Goal: Task Accomplishment & Management: Use online tool/utility

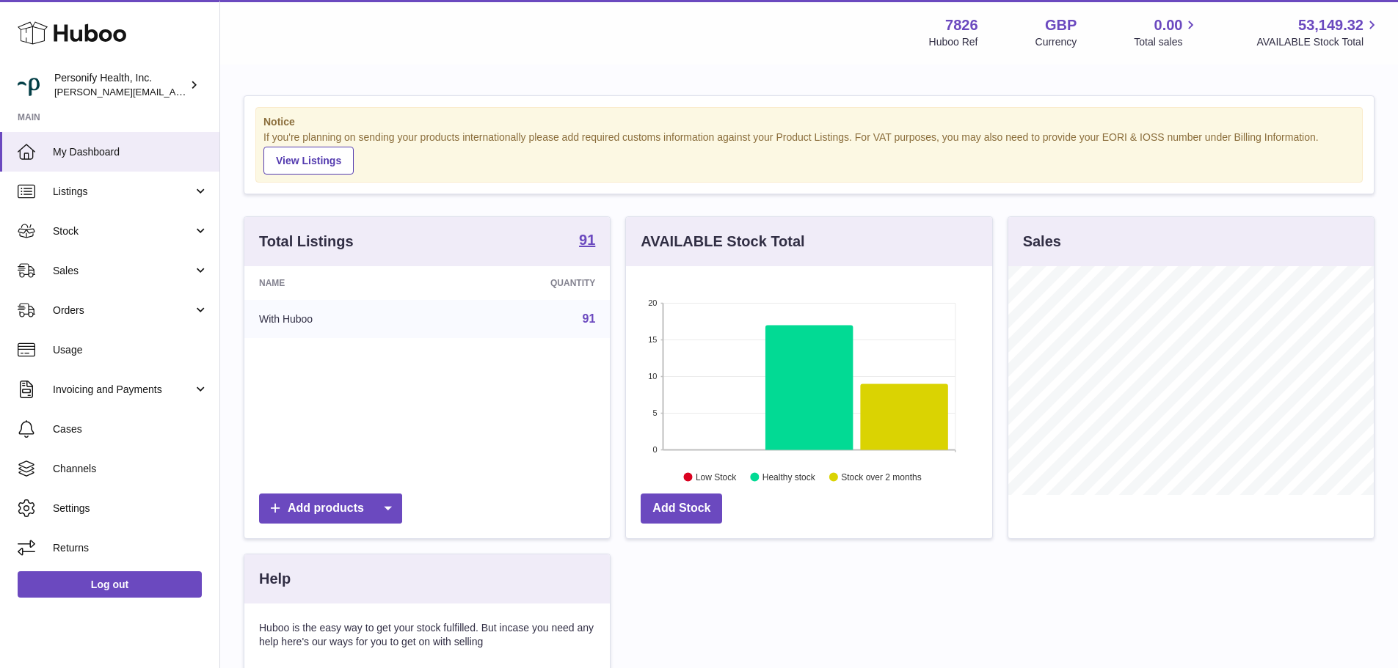
scroll to position [229, 366]
click at [100, 34] on use at bounding box center [72, 33] width 109 height 23
click at [103, 271] on span "Sales" at bounding box center [123, 271] width 140 height 14
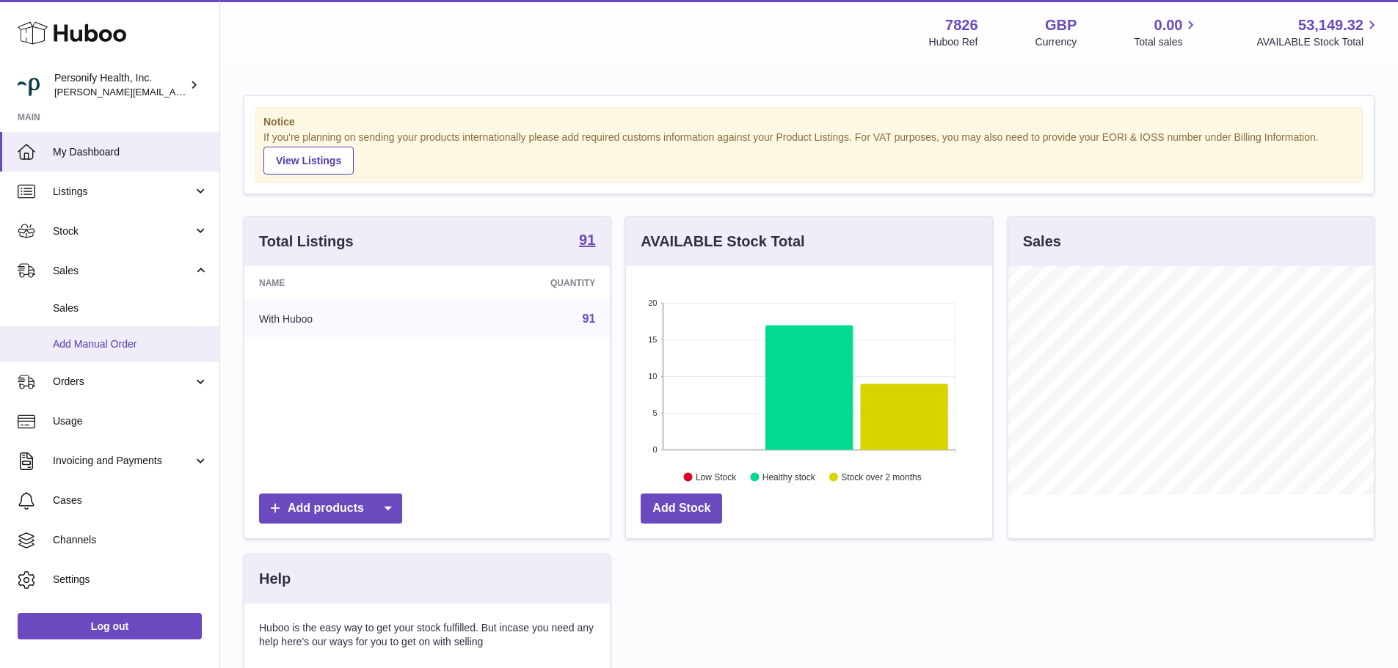
click at [136, 352] on link "Add Manual Order" at bounding box center [109, 344] width 219 height 36
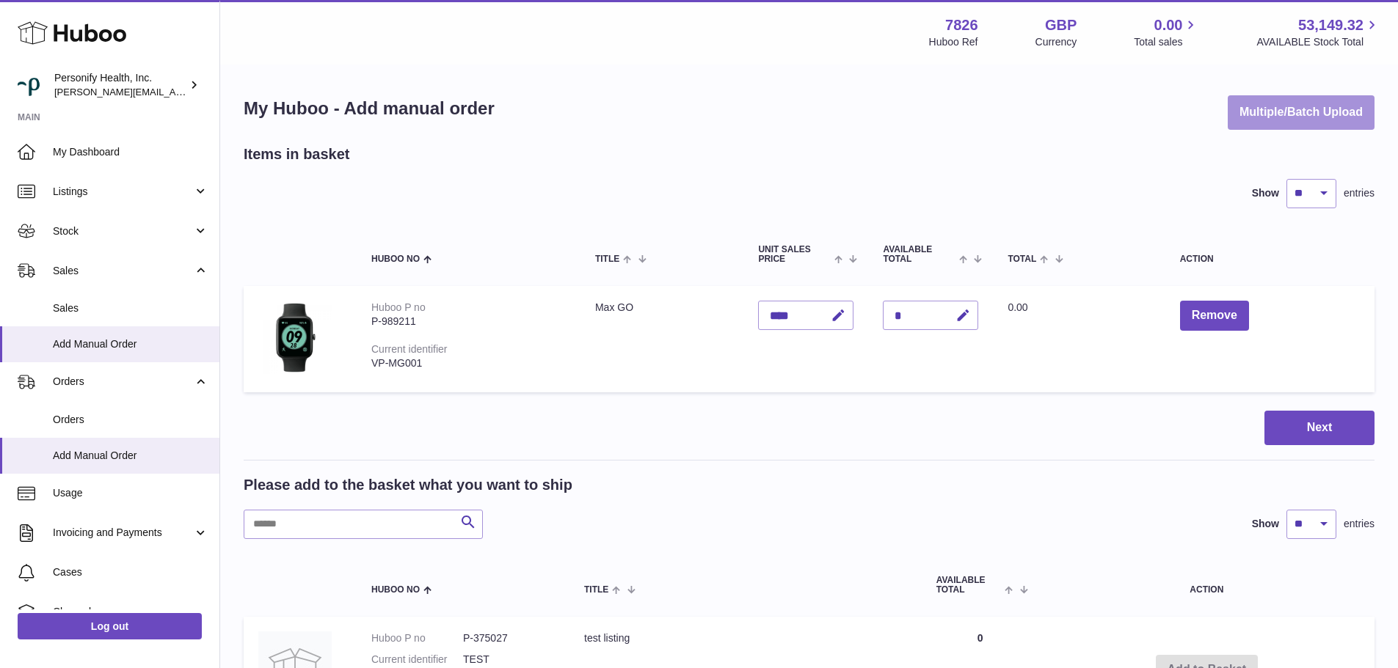
click at [1266, 123] on button "Multiple/Batch Upload" at bounding box center [1300, 112] width 147 height 34
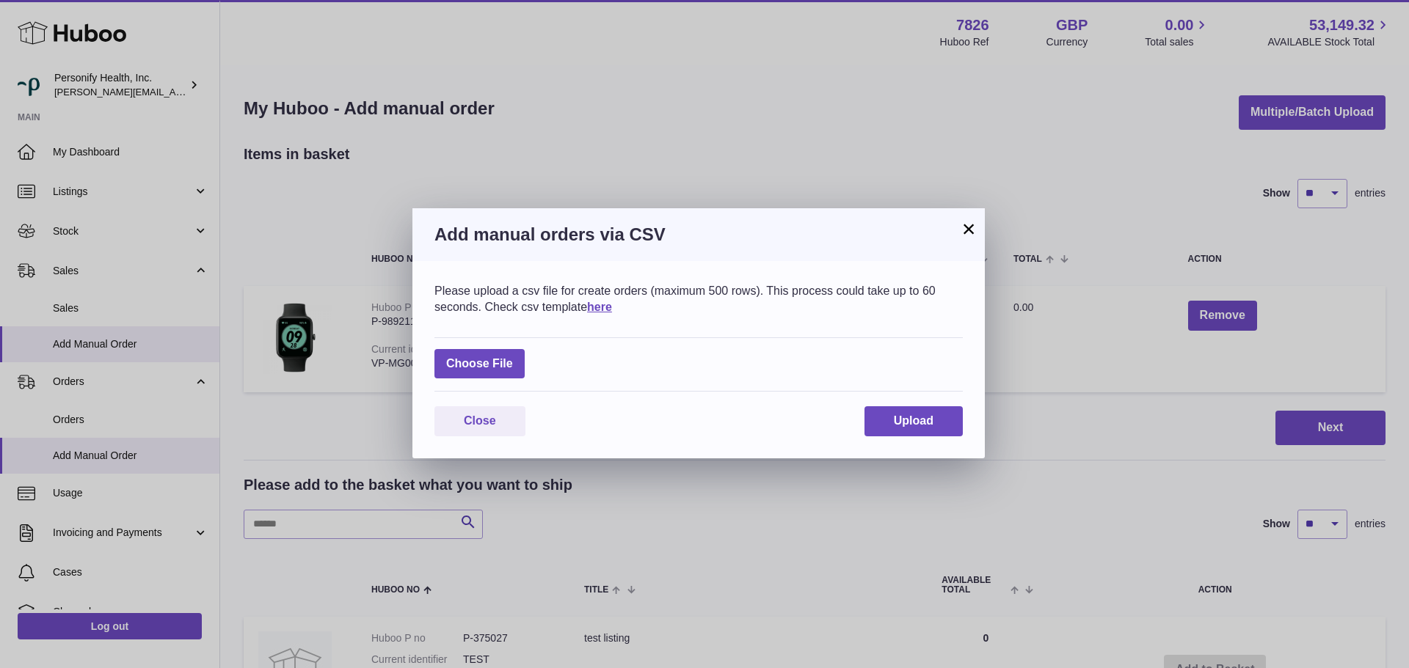
click at [510, 348] on div "Choose File" at bounding box center [698, 364] width 528 height 55
click at [508, 354] on label at bounding box center [479, 364] width 90 height 30
click at [513, 357] on input "file" at bounding box center [513, 357] width 1 height 1
type input "**********"
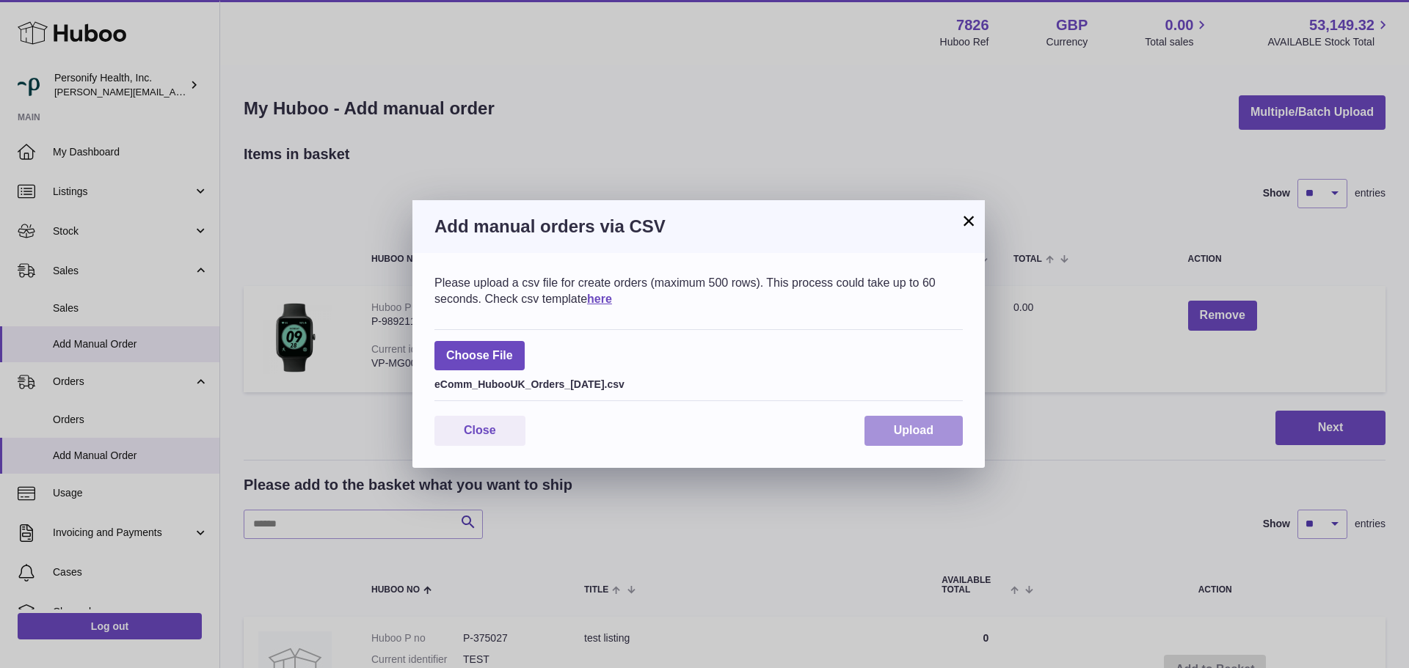
click at [921, 426] on span "Upload" at bounding box center [914, 430] width 40 height 12
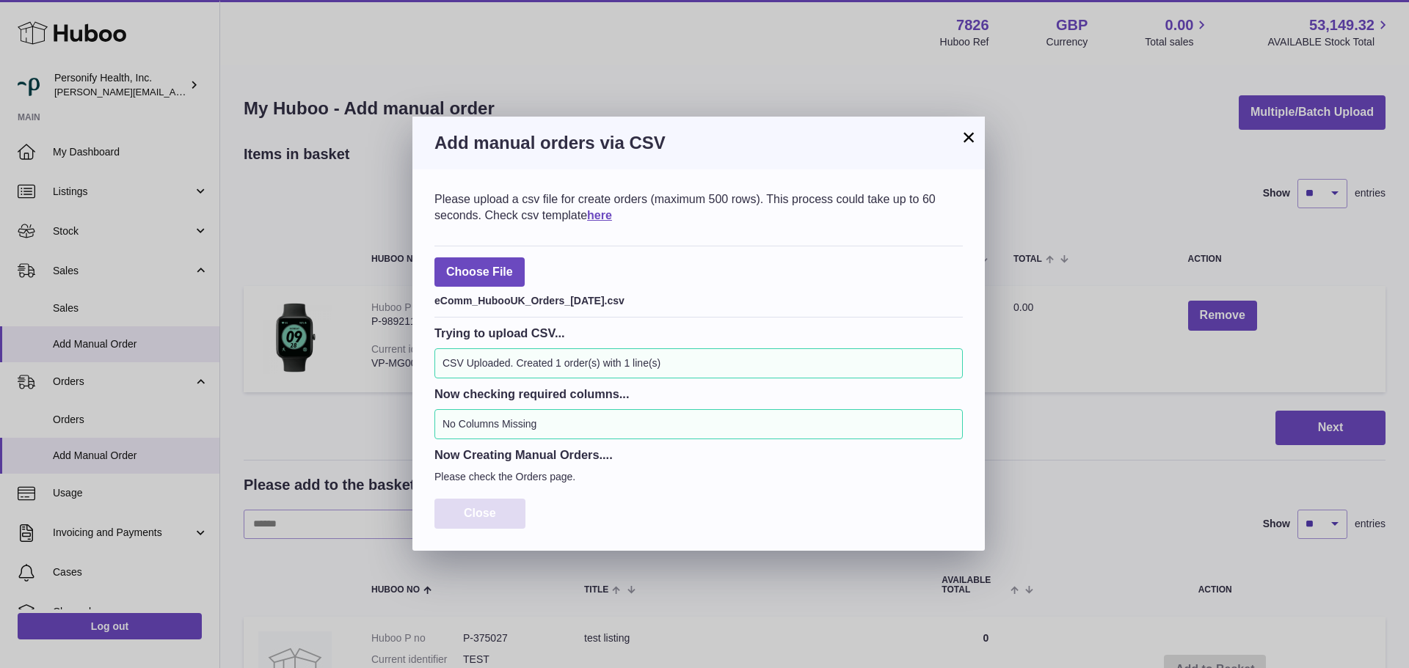
click at [513, 502] on button "Close" at bounding box center [479, 514] width 91 height 30
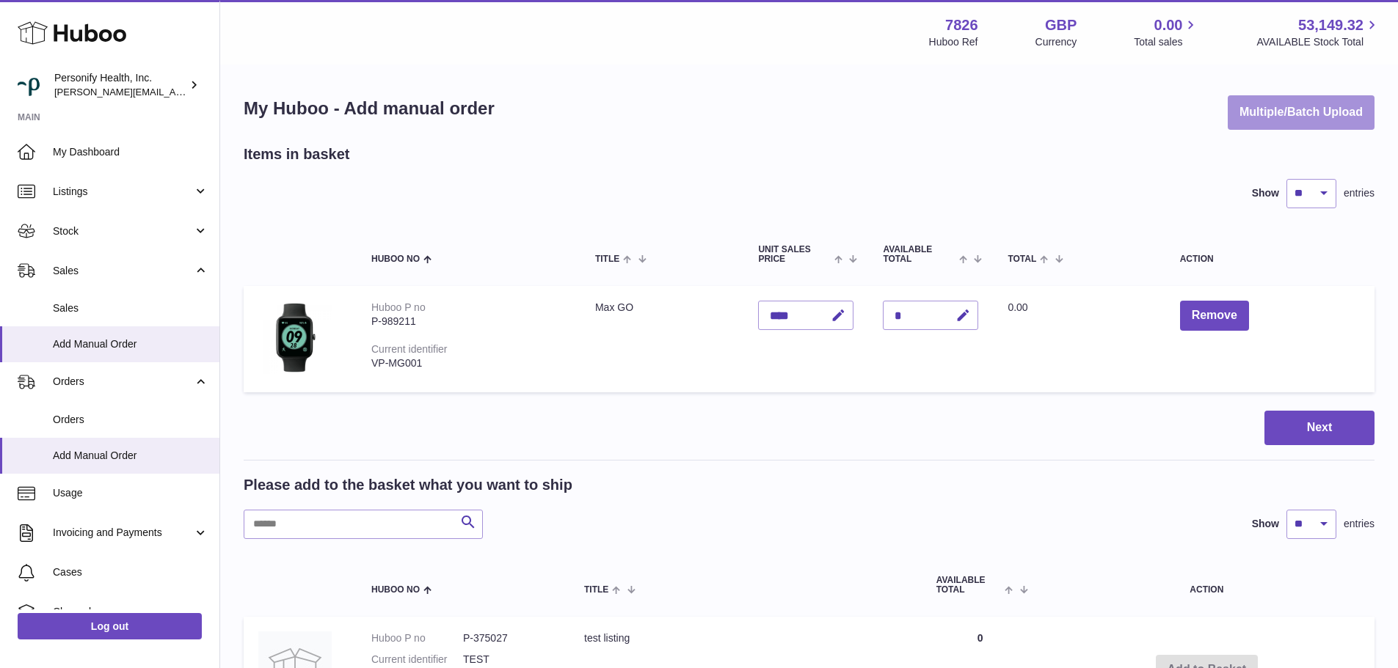
click at [1230, 112] on button "Multiple/Batch Upload" at bounding box center [1300, 112] width 147 height 34
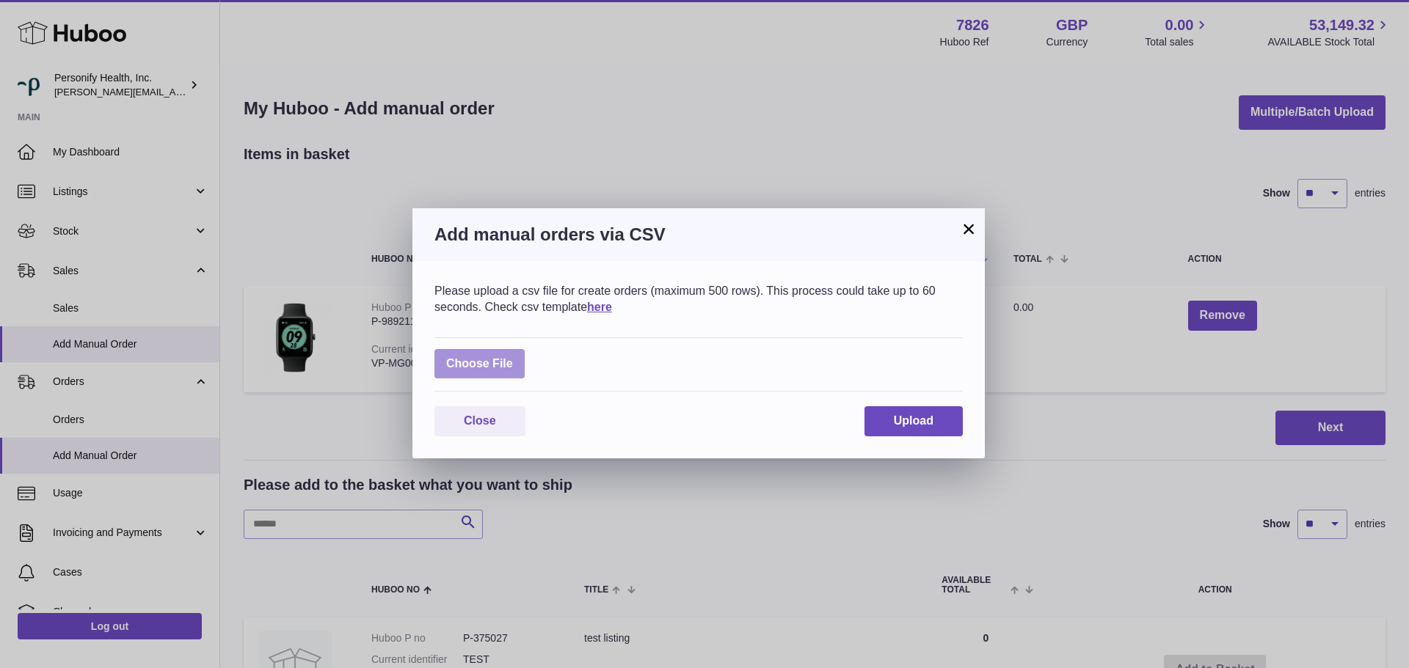
click at [494, 359] on label at bounding box center [479, 364] width 90 height 30
click at [513, 357] on input "file" at bounding box center [513, 357] width 1 height 1
type input "**********"
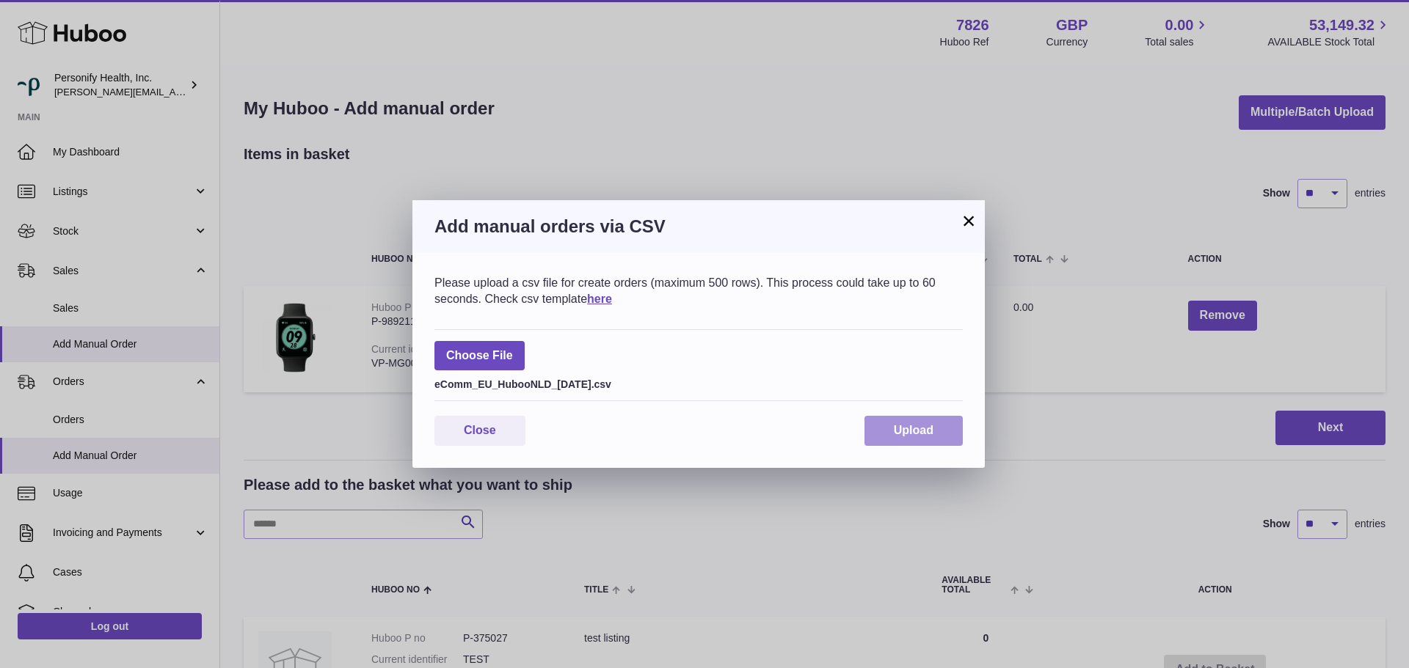
click at [908, 420] on button "Upload" at bounding box center [913, 431] width 98 height 30
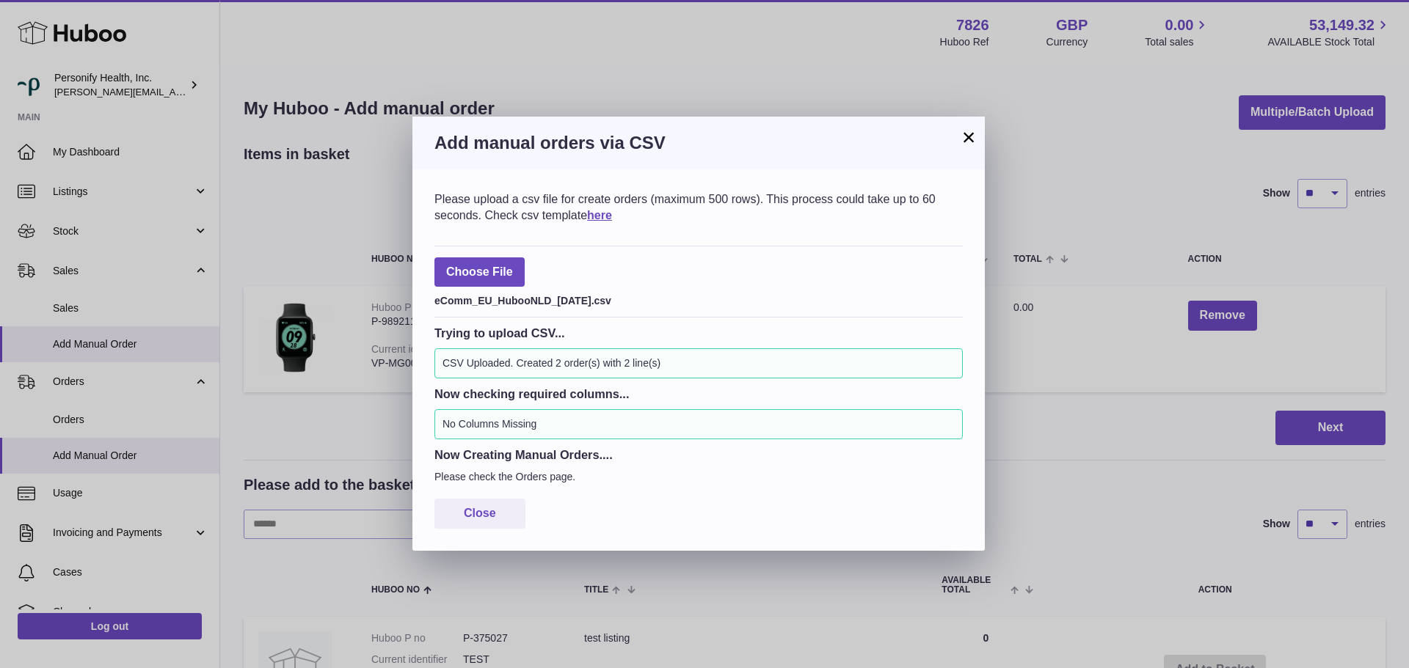
click at [514, 497] on div "Please upload a csv file for create orders (maximum 500 rows). This process cou…" at bounding box center [698, 359] width 572 height 381
click at [511, 503] on button "Close" at bounding box center [479, 514] width 91 height 30
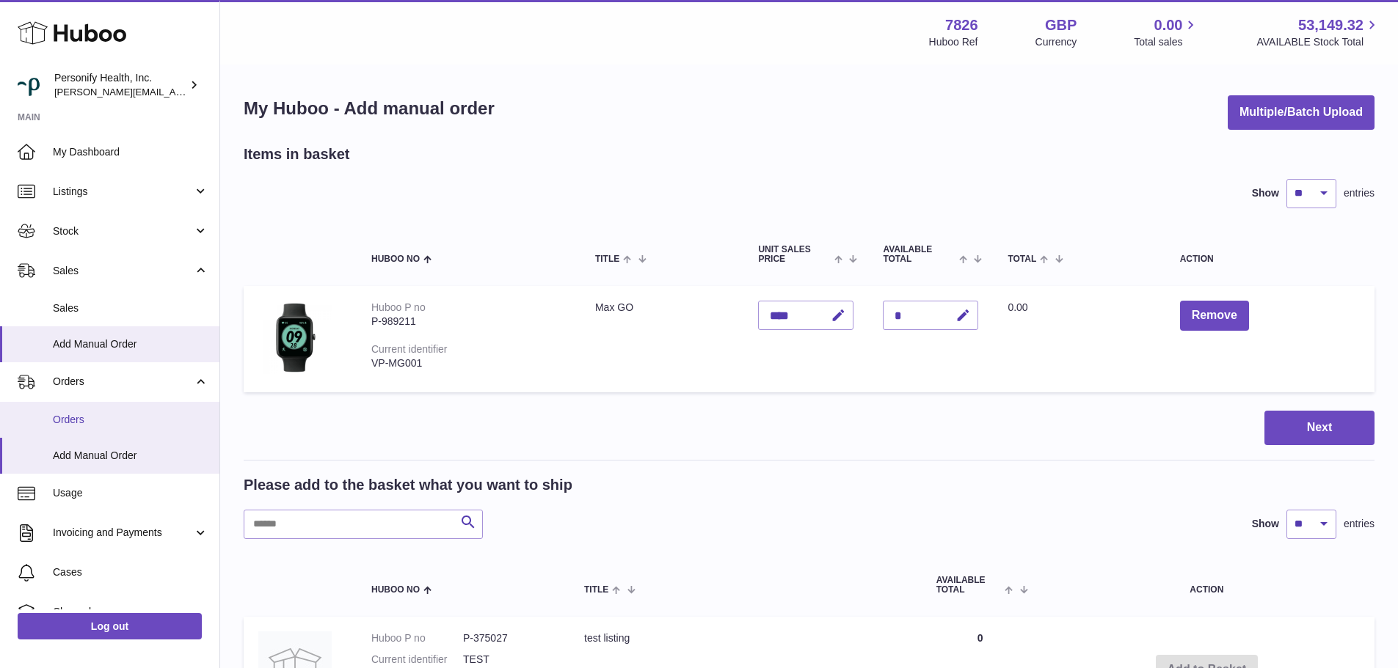
click at [85, 411] on link "Orders" at bounding box center [109, 420] width 219 height 36
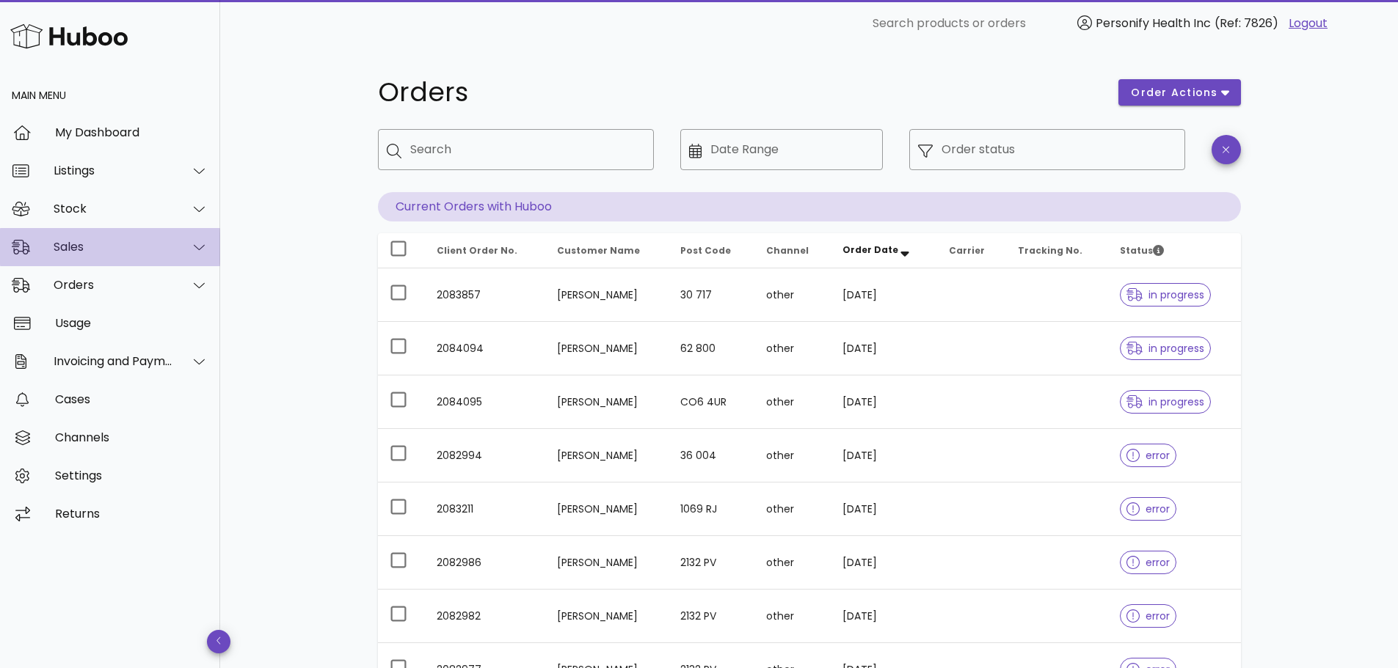
click at [69, 248] on div "Sales" at bounding box center [114, 247] width 120 height 14
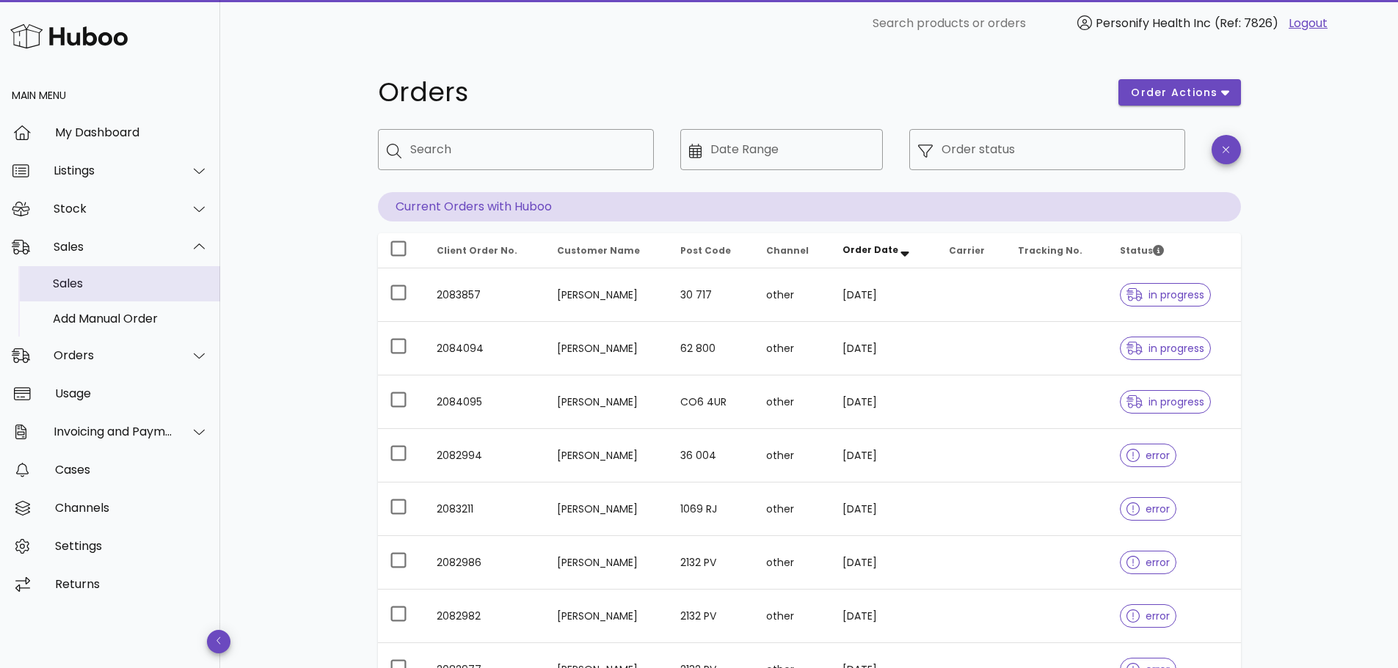
click at [88, 287] on div "Sales" at bounding box center [131, 284] width 156 height 14
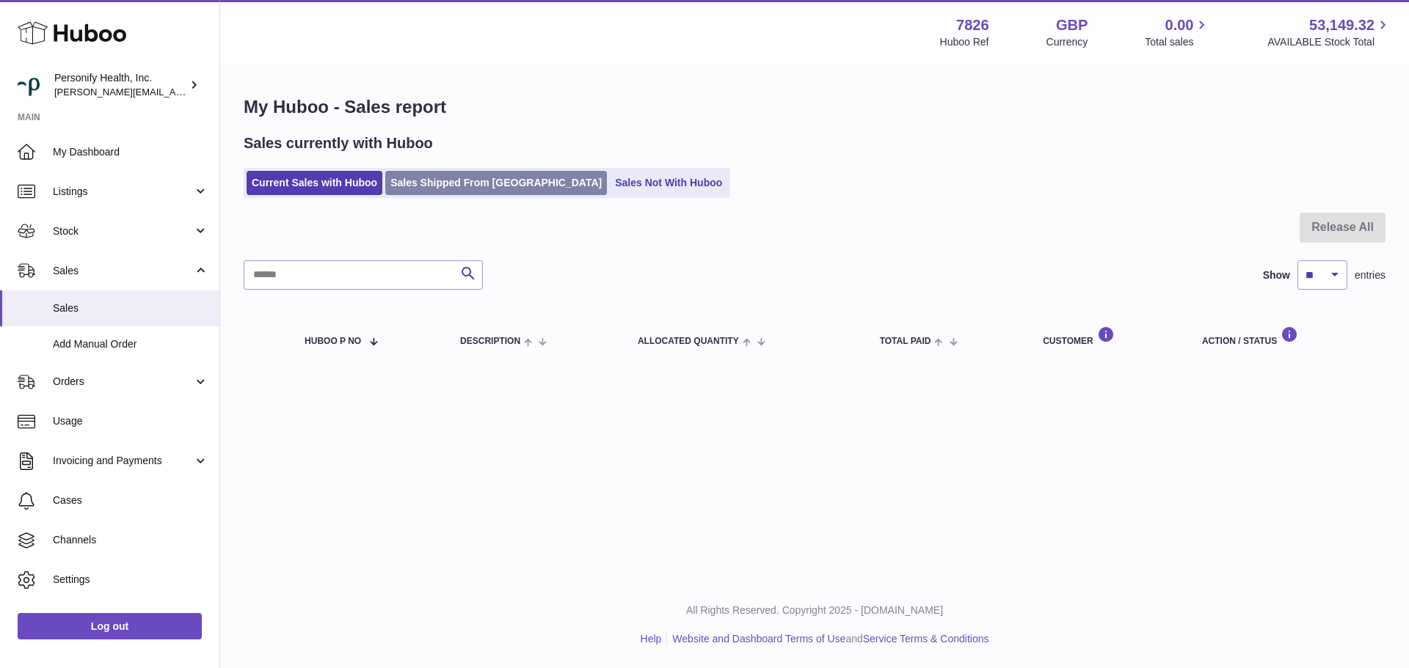
click at [434, 185] on link "Sales Shipped From Huboo" at bounding box center [496, 183] width 222 height 24
